Goal: Task Accomplishment & Management: Manage account settings

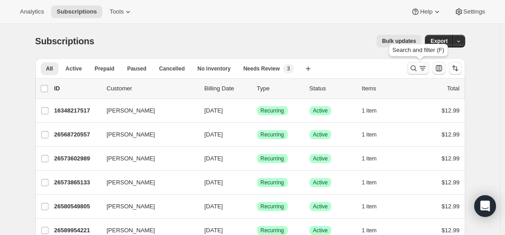
click at [415, 67] on icon "Search and filter results" at bounding box center [413, 68] width 9 height 9
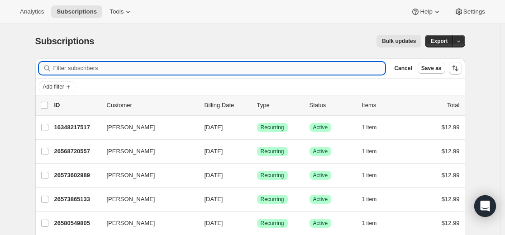
click at [329, 67] on input "Filter subscribers" at bounding box center [219, 68] width 332 height 13
type input "[EMAIL_ADDRESS][DOMAIN_NAME]"
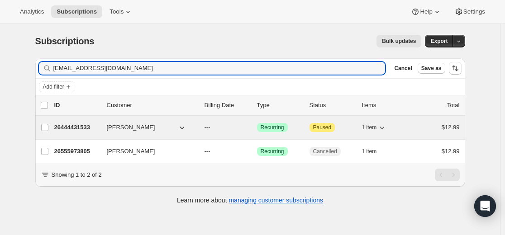
click at [79, 127] on p "26444431533" at bounding box center [76, 127] width 45 height 9
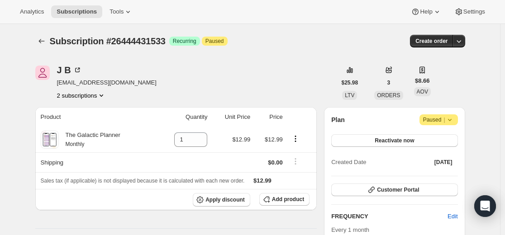
click at [451, 120] on icon at bounding box center [450, 120] width 4 height 2
click at [444, 140] on span "Cancel subscription" at bounding box center [437, 137] width 51 height 7
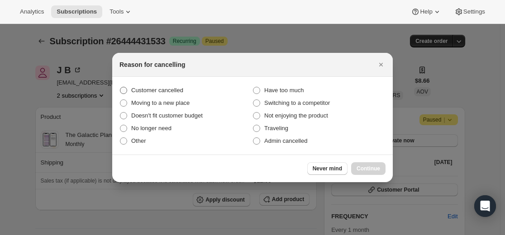
click at [168, 89] on span "Customer cancelled" at bounding box center [157, 90] width 52 height 7
click at [120, 87] on input "Customer cancelled" at bounding box center [120, 87] width 0 height 0
radio input "true"
click at [370, 173] on button "Continue" at bounding box center [368, 169] width 34 height 13
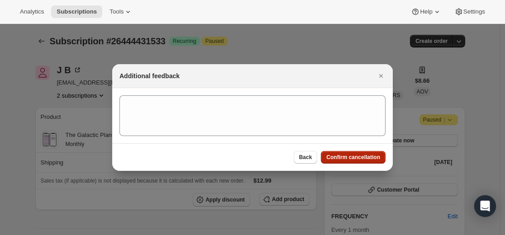
click at [352, 155] on span "Confirm cancellation" at bounding box center [353, 157] width 54 height 7
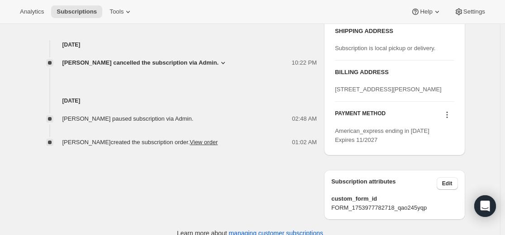
scroll to position [367, 0]
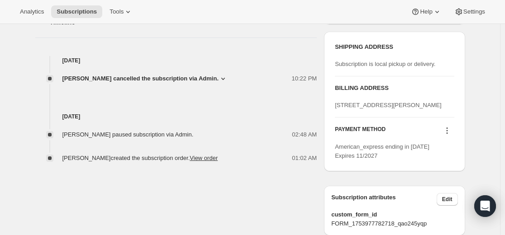
click at [450, 135] on icon at bounding box center [447, 130] width 9 height 9
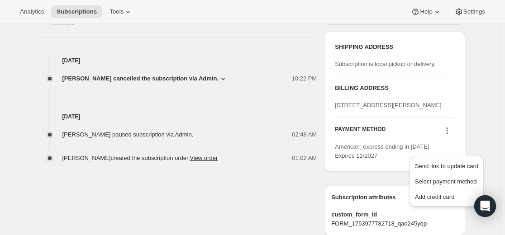
click at [448, 132] on icon at bounding box center [446, 130] width 1 height 1
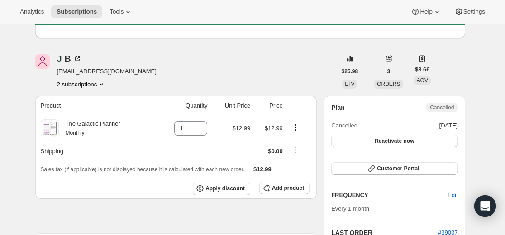
scroll to position [0, 0]
